Goal: Task Accomplishment & Management: Use online tool/utility

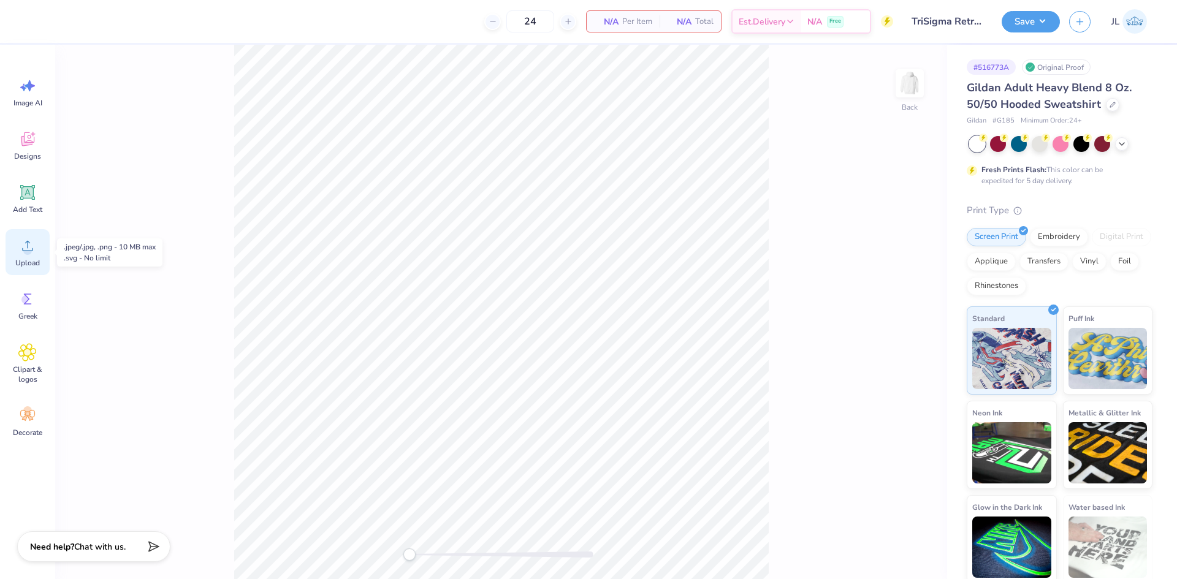
click at [34, 248] on icon at bounding box center [27, 246] width 18 height 18
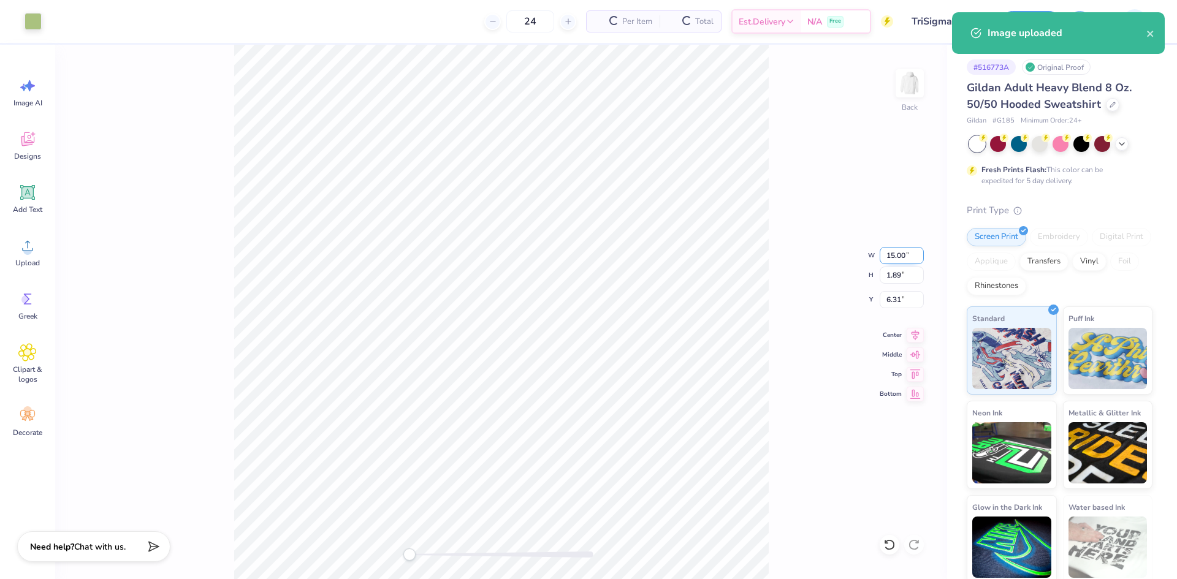
click at [893, 255] on input "15.00" at bounding box center [902, 255] width 44 height 17
type input "4"
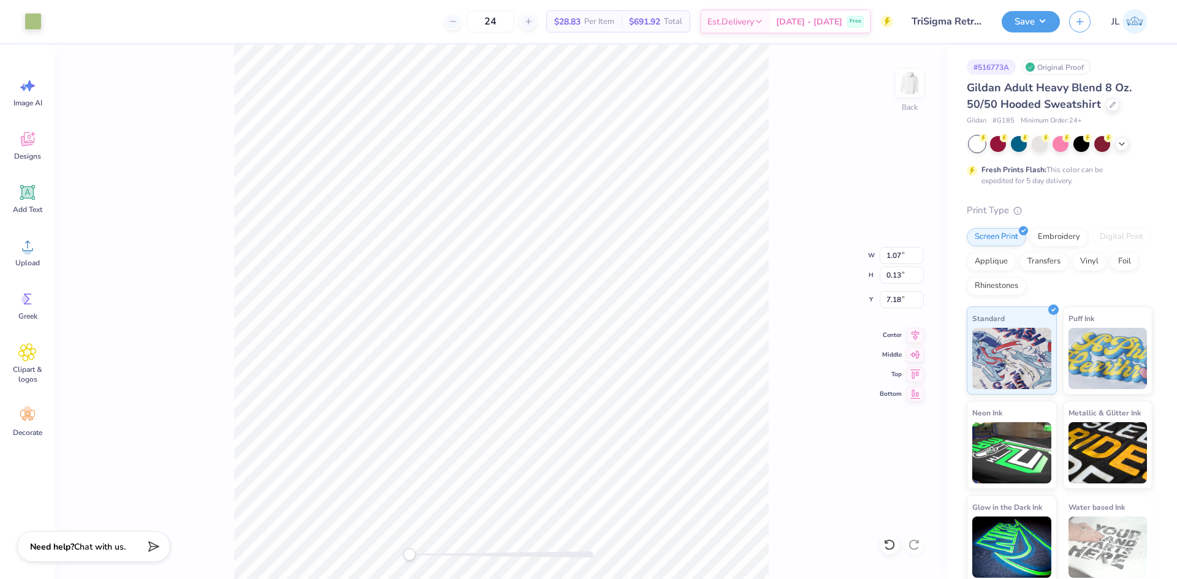
type input "4.00"
type input "0.50"
type input "6.93"
click at [927, 74] on img at bounding box center [909, 83] width 49 height 49
click at [31, 261] on span "Upload" at bounding box center [27, 263] width 25 height 10
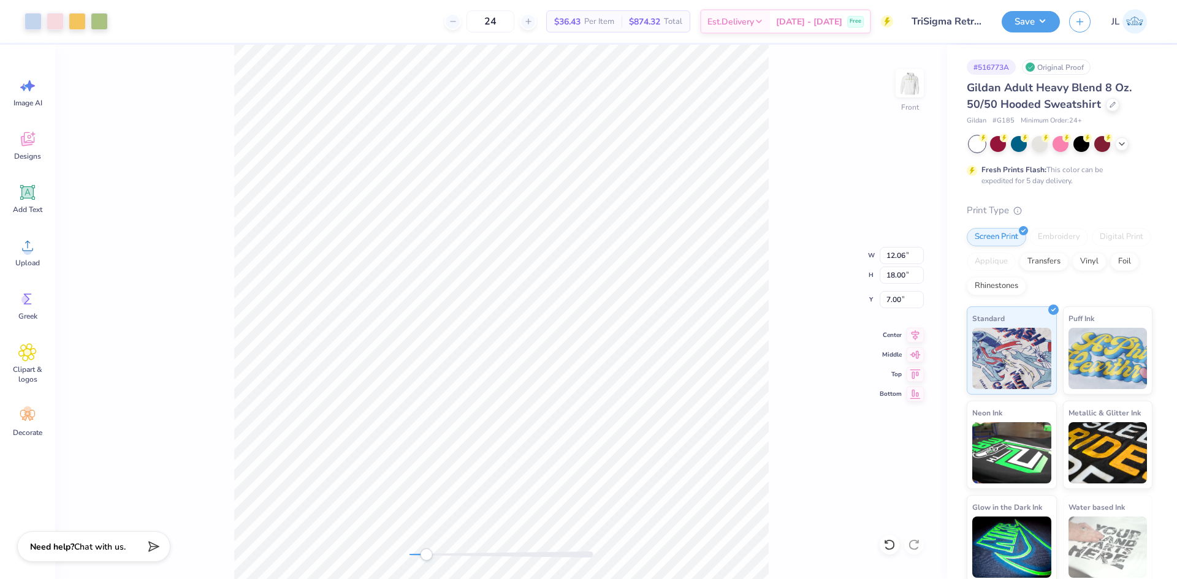
drag, startPoint x: 412, startPoint y: 553, endPoint x: 427, endPoint y: 549, distance: 15.3
click at [427, 549] on div "Accessibility label" at bounding box center [426, 555] width 12 height 12
click at [357, 536] on div "Front W 12.06 12.06 " H 18.00 18.00 " Y 7.00 7.00 " Center Middle Top Bottom" at bounding box center [501, 312] width 892 height 535
click at [1046, 28] on button "Save" at bounding box center [1031, 19] width 58 height 21
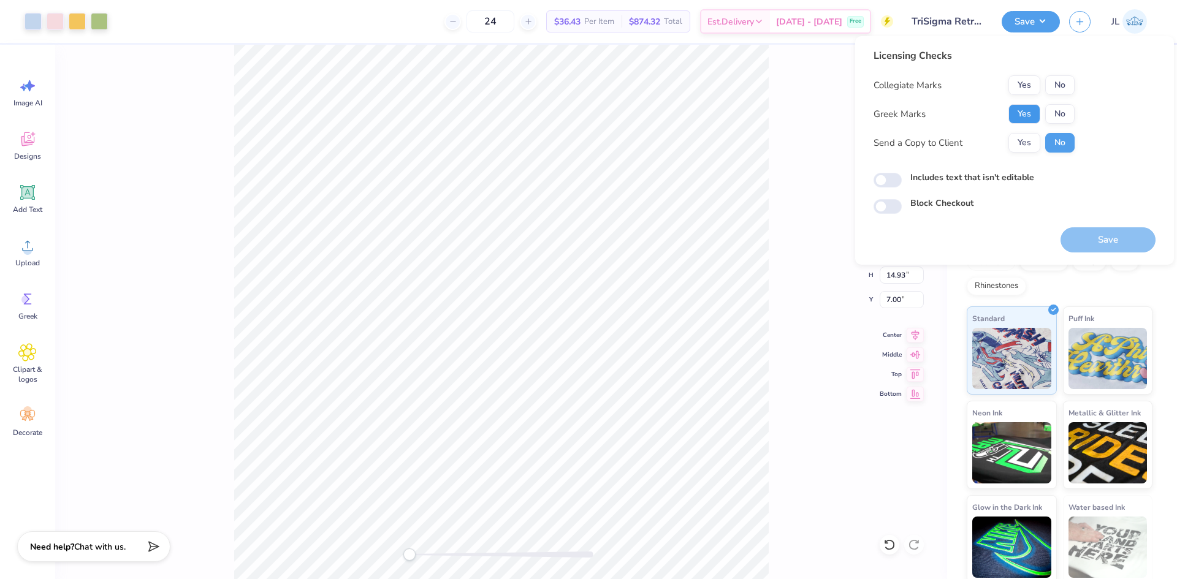
click at [1022, 117] on button "Yes" at bounding box center [1024, 114] width 32 height 20
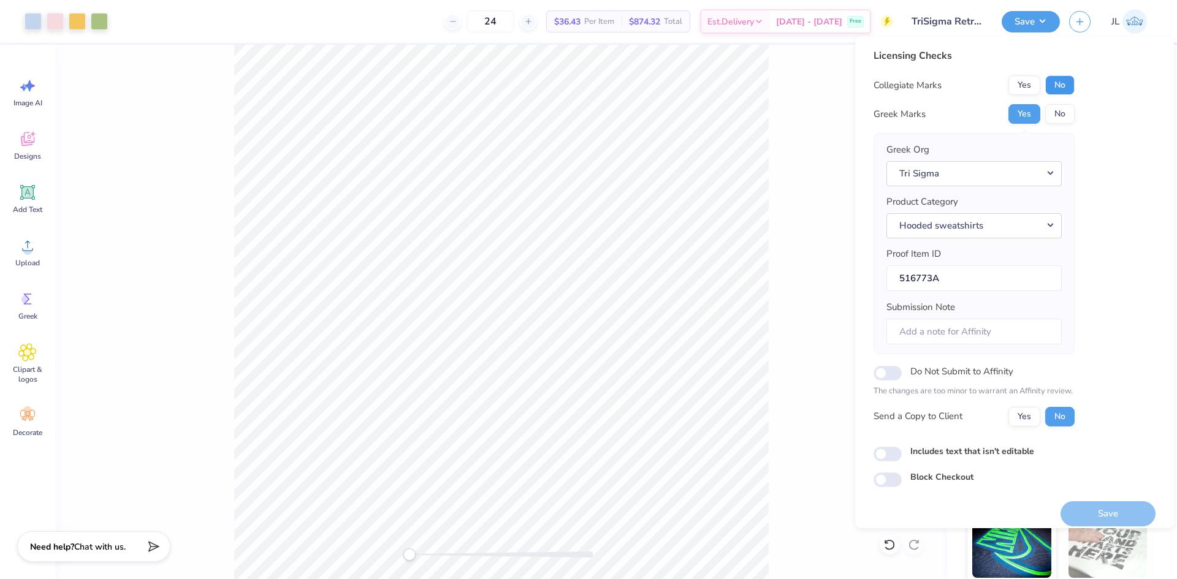
click at [1051, 88] on button "No" at bounding box center [1059, 85] width 29 height 20
click at [1015, 416] on button "Yes" at bounding box center [1024, 417] width 32 height 20
click at [1084, 511] on button "Save" at bounding box center [1107, 513] width 95 height 25
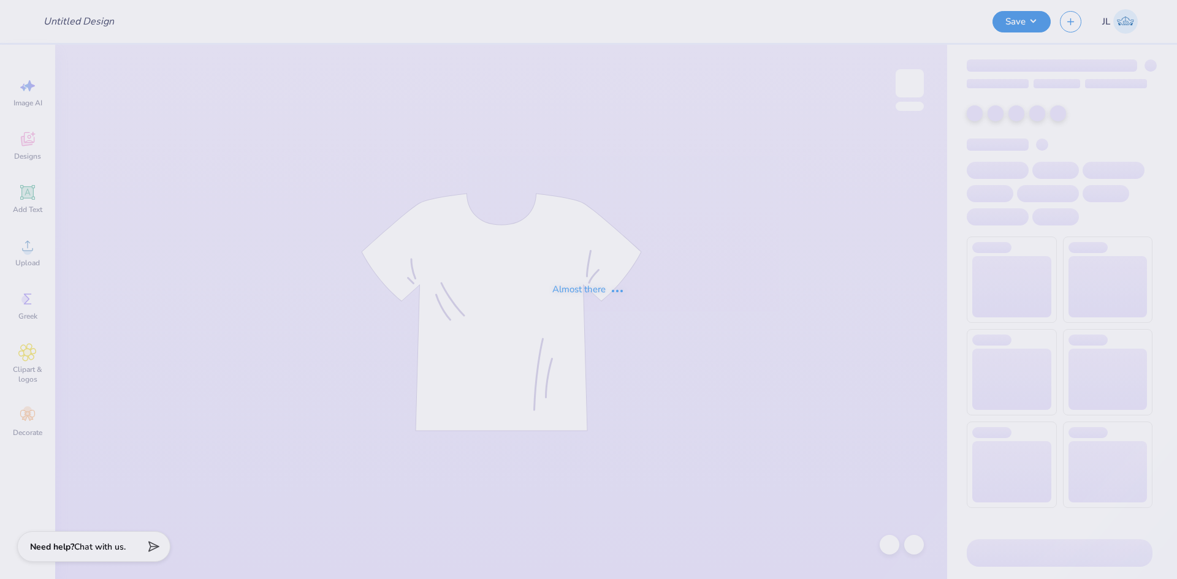
type input "fall sweatshirt"
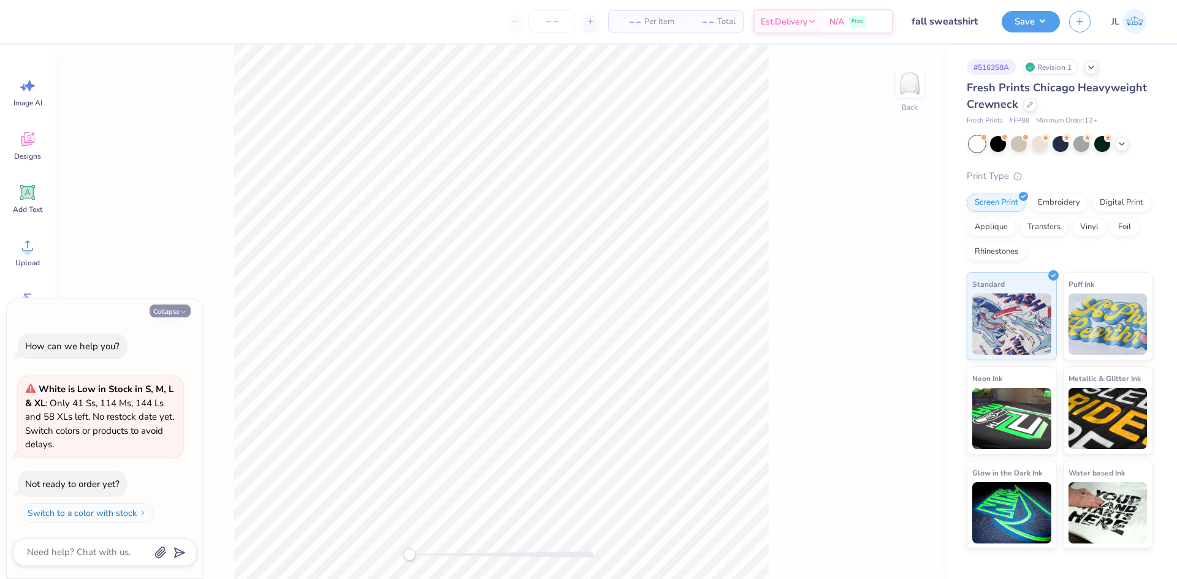
click at [156, 306] on button "Collapse" at bounding box center [170, 311] width 41 height 13
type textarea "x"
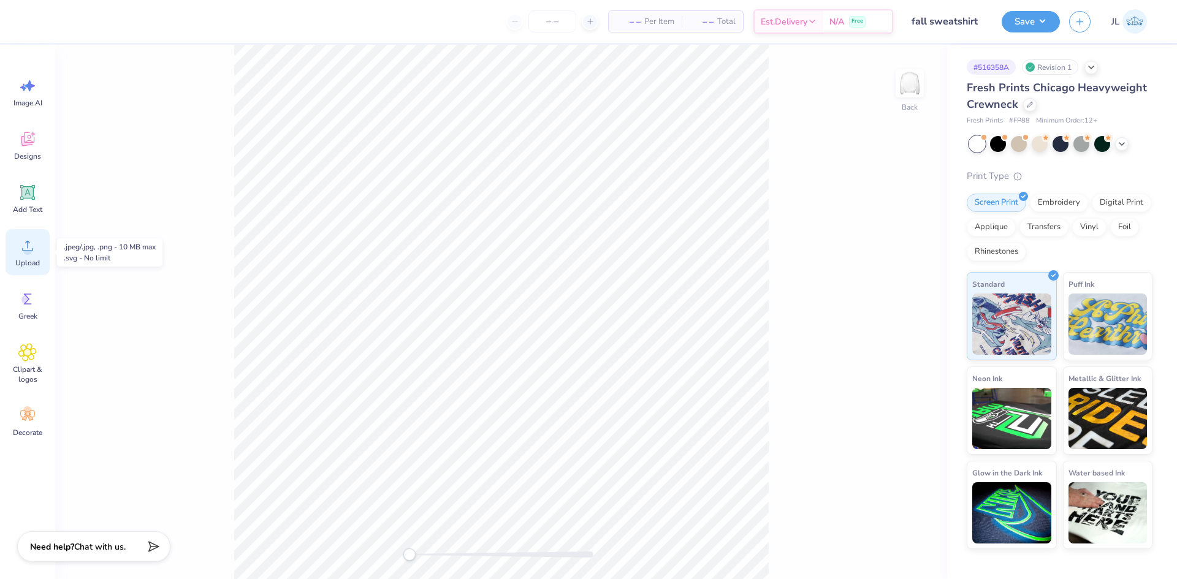
click at [25, 261] on span "Upload" at bounding box center [27, 263] width 25 height 10
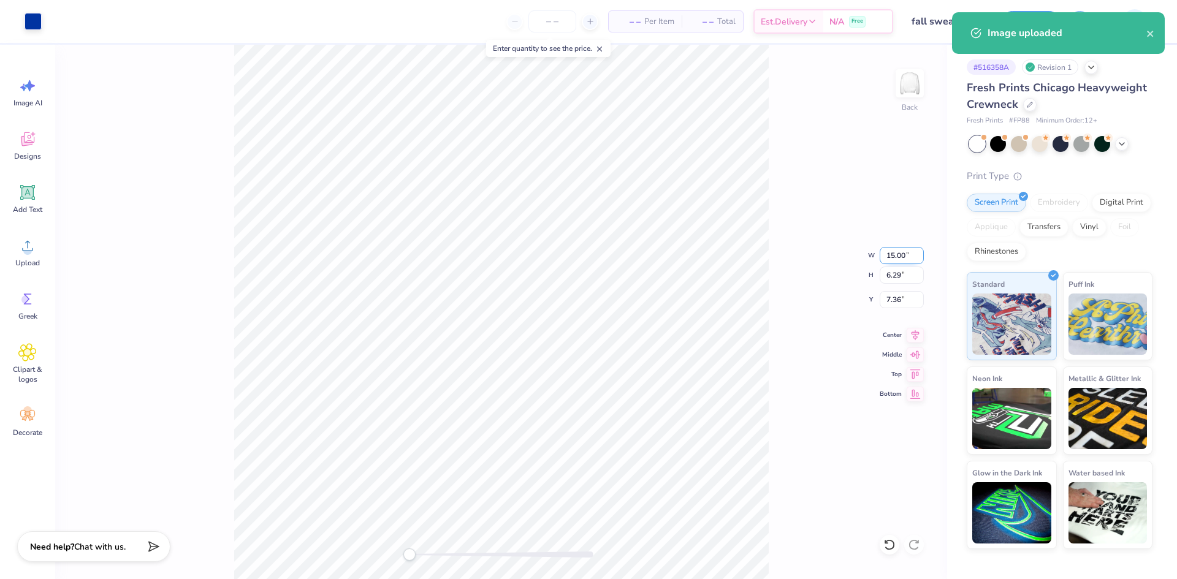
click at [894, 254] on input "15.00" at bounding box center [902, 255] width 44 height 17
type input "12"
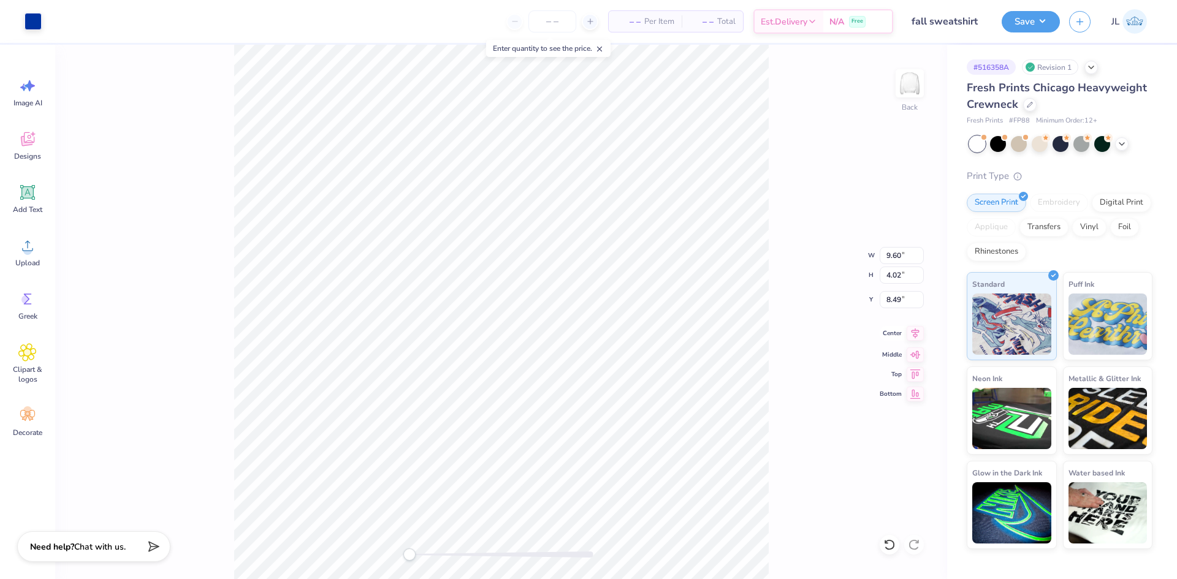
click at [918, 337] on icon at bounding box center [915, 333] width 17 height 15
click at [204, 81] on div "Back W 12.00 12.00 " H 5.03 5.03 " Y 3.00 3.00 " Center Middle Top Bottom" at bounding box center [501, 312] width 892 height 535
click at [37, 243] on div "Upload" at bounding box center [28, 252] width 44 height 46
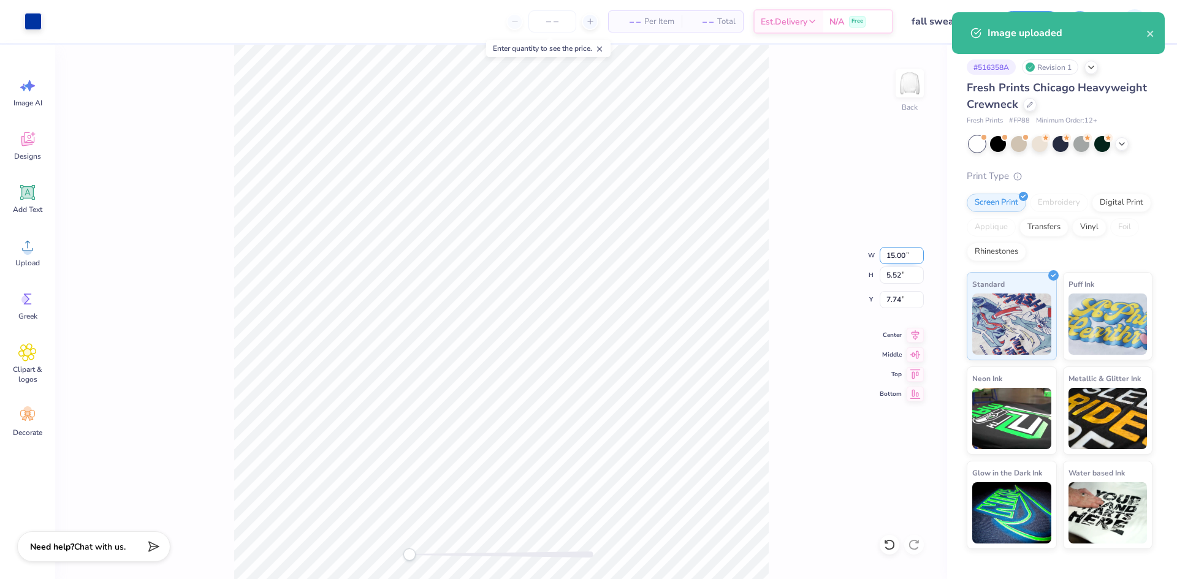
click at [897, 261] on input "15.00" at bounding box center [902, 255] width 44 height 17
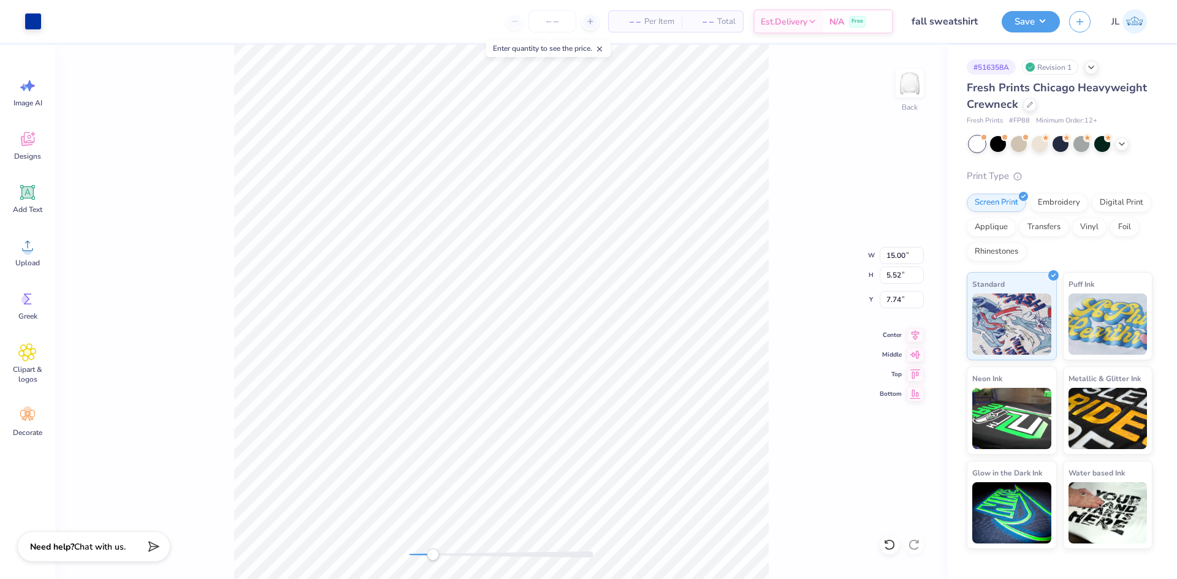
drag, startPoint x: 408, startPoint y: 550, endPoint x: 439, endPoint y: 549, distance: 31.3
click at [434, 552] on div "Accessibility label" at bounding box center [433, 555] width 12 height 12
click at [359, 540] on div "Back W 15.00 15.00 " H 5.52 5.52 " Y 7.74 7.74 " Center Middle Top Bottom" at bounding box center [501, 312] width 892 height 535
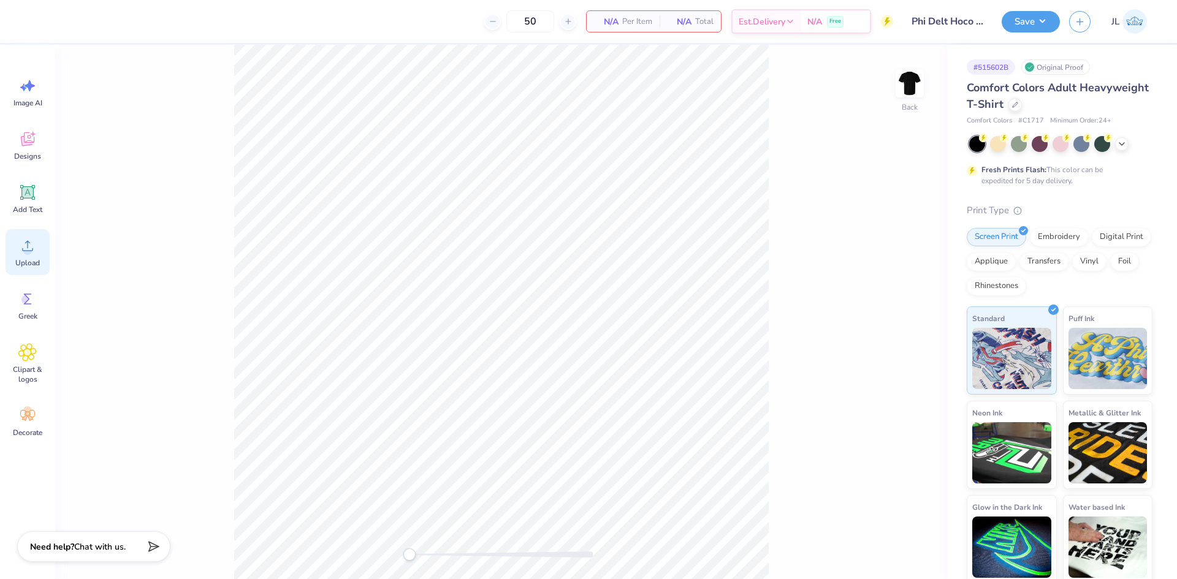
click at [28, 249] on circle at bounding box center [27, 250] width 9 height 9
click at [905, 94] on img at bounding box center [909, 83] width 49 height 49
click at [39, 251] on div "Upload" at bounding box center [28, 252] width 44 height 46
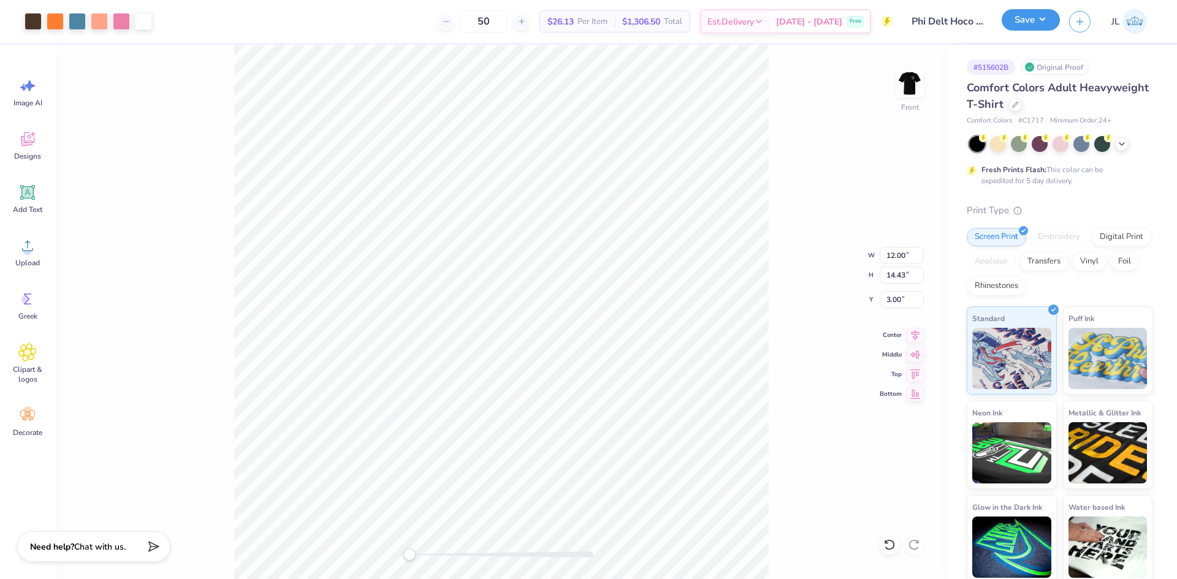
click at [1026, 17] on button "Save" at bounding box center [1031, 19] width 58 height 21
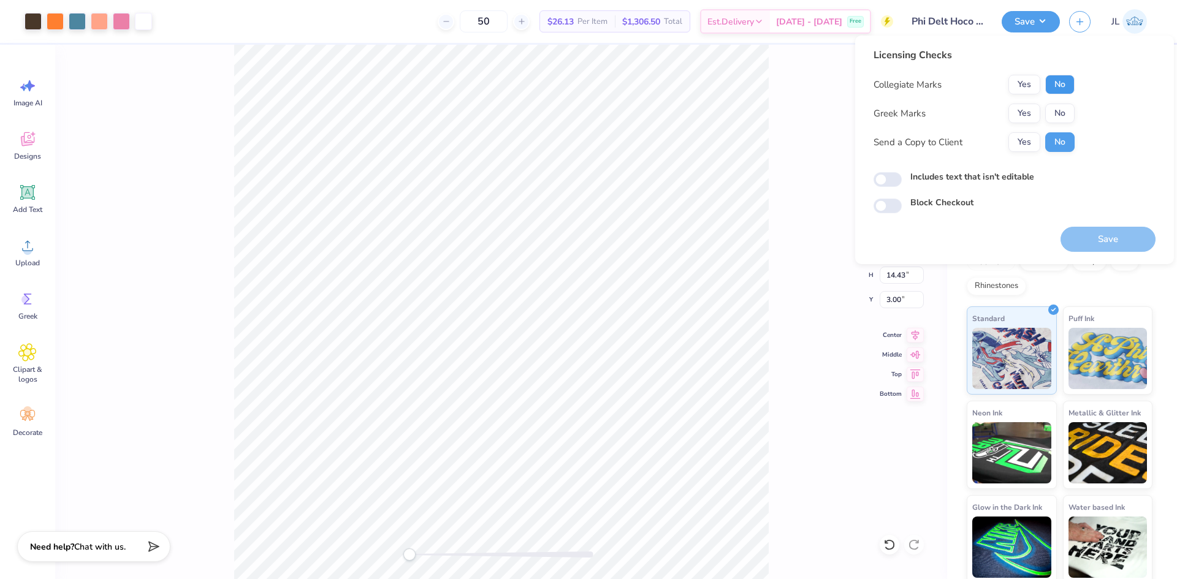
click at [1062, 84] on button "No" at bounding box center [1059, 85] width 29 height 20
drag, startPoint x: 1035, startPoint y: 113, endPoint x: 1035, endPoint y: 127, distance: 13.5
click at [1035, 113] on button "Yes" at bounding box center [1024, 114] width 32 height 20
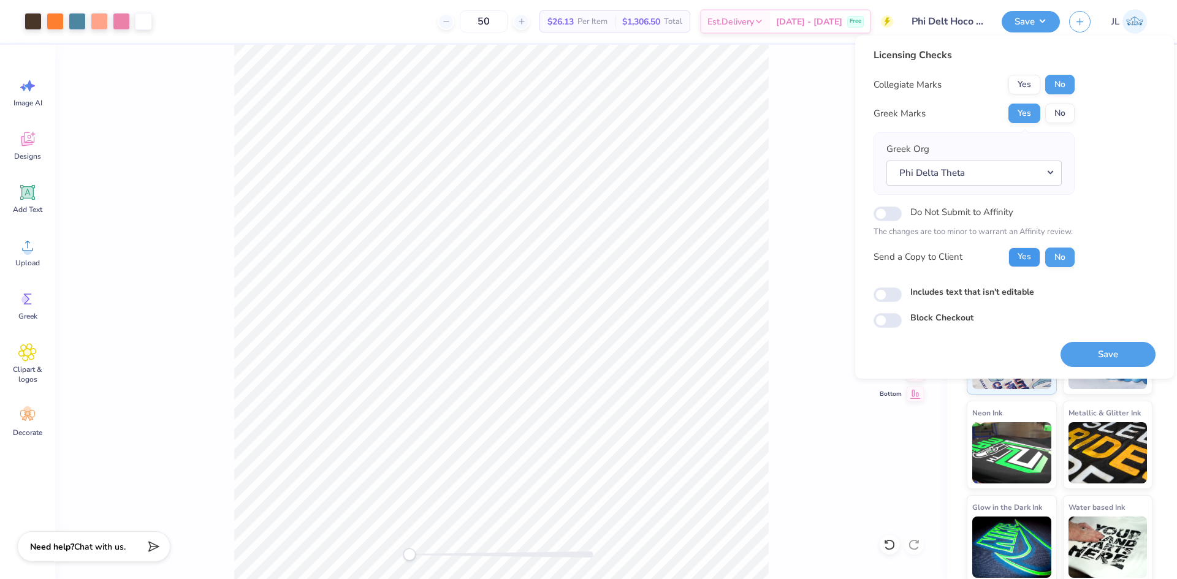
click at [1024, 254] on button "Yes" at bounding box center [1024, 258] width 32 height 20
click at [1103, 352] on button "Save" at bounding box center [1107, 354] width 95 height 25
